Goal: Go to known website: Access a specific website the user already knows

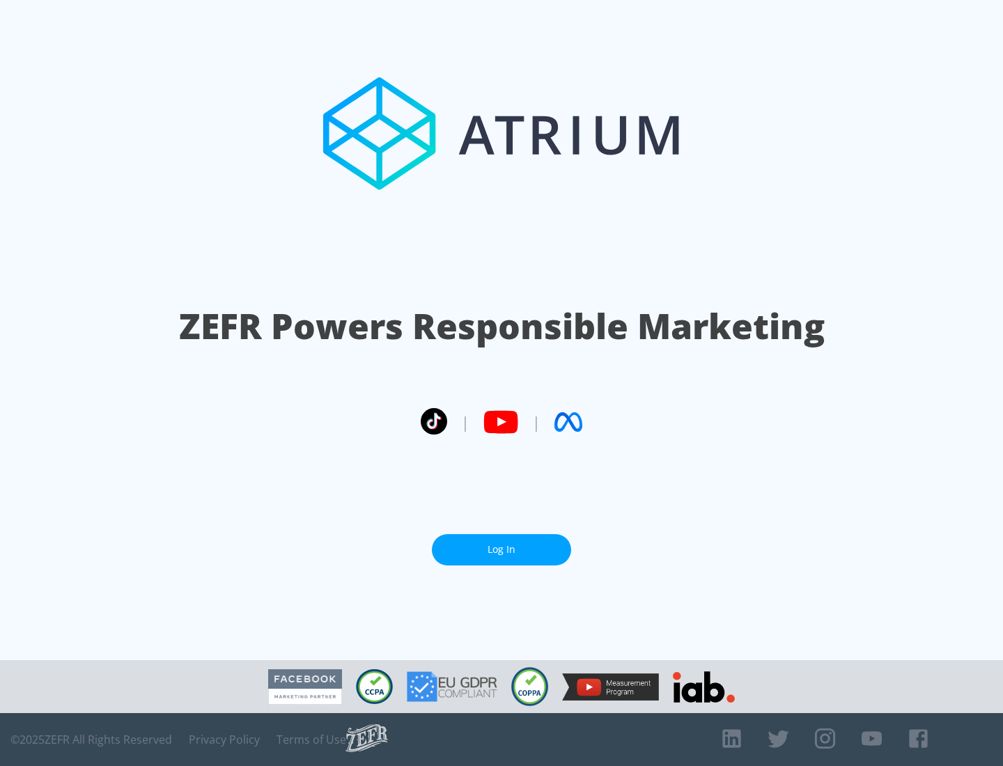
click at [502, 544] on link "Log In" at bounding box center [501, 549] width 139 height 31
